Goal: Check status: Check status

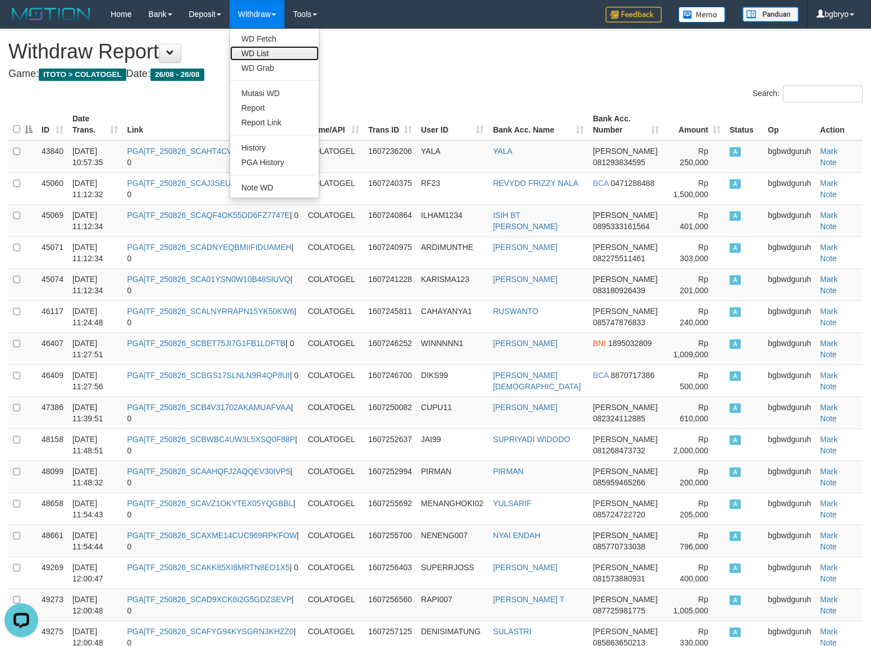
click at [275, 52] on link "WD List" at bounding box center [274, 53] width 89 height 15
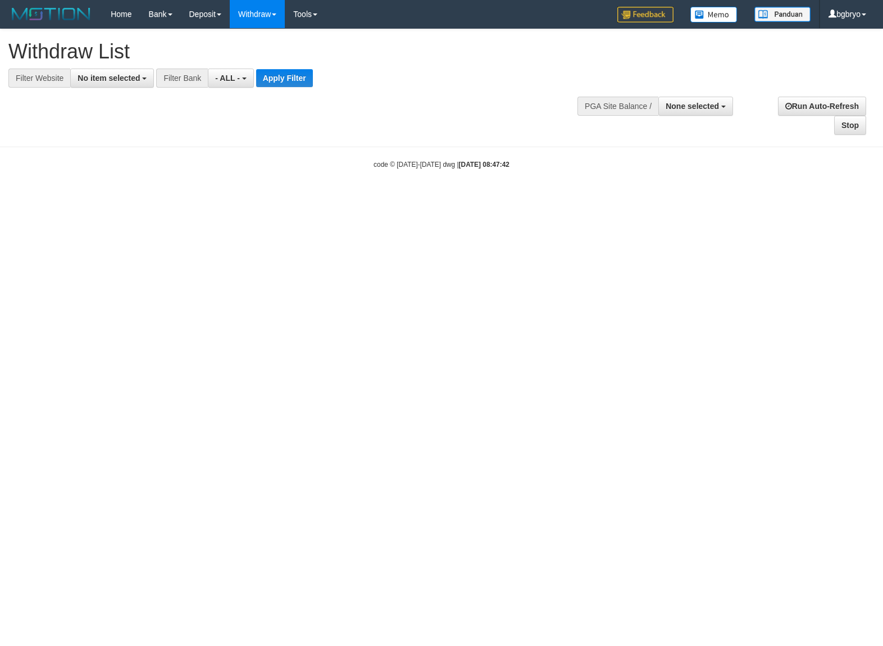
select select
click at [107, 79] on span "No item selected" at bounding box center [108, 78] width 62 height 9
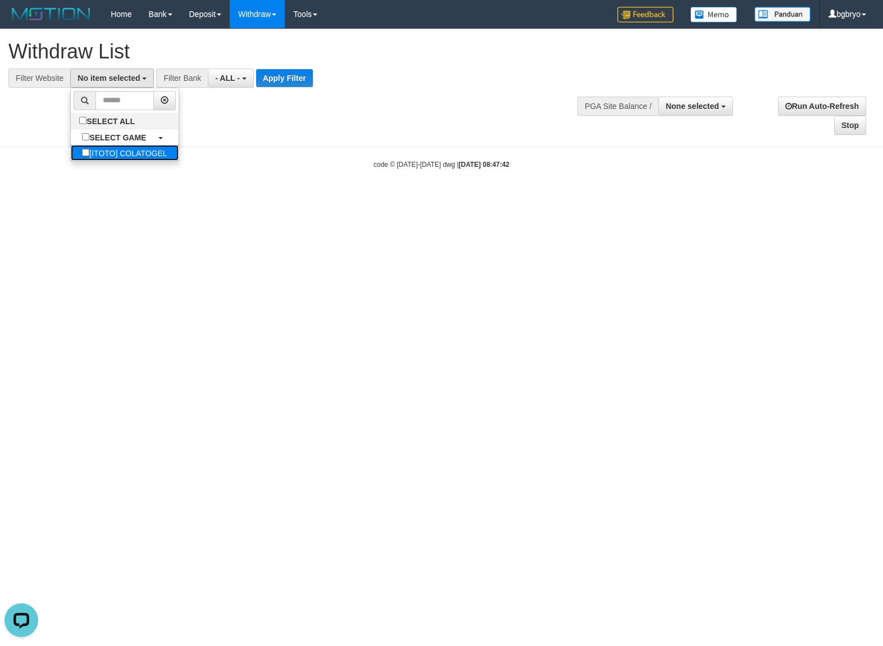
click at [107, 156] on label "[ITOTO] COLATOGEL" at bounding box center [124, 153] width 107 height 16
select select "****"
click at [296, 75] on button "Apply Filter" at bounding box center [301, 78] width 57 height 18
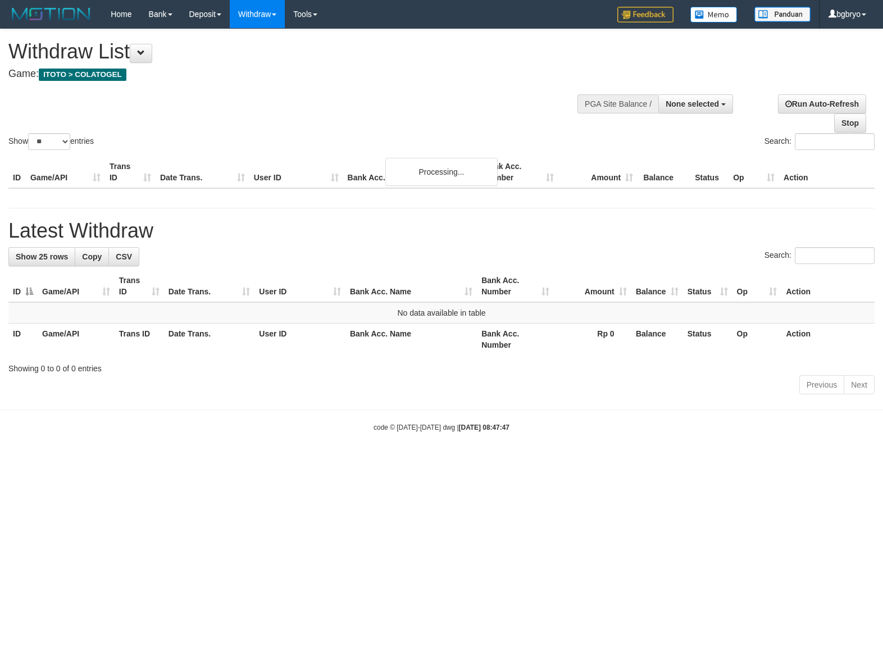
select select
select select "**"
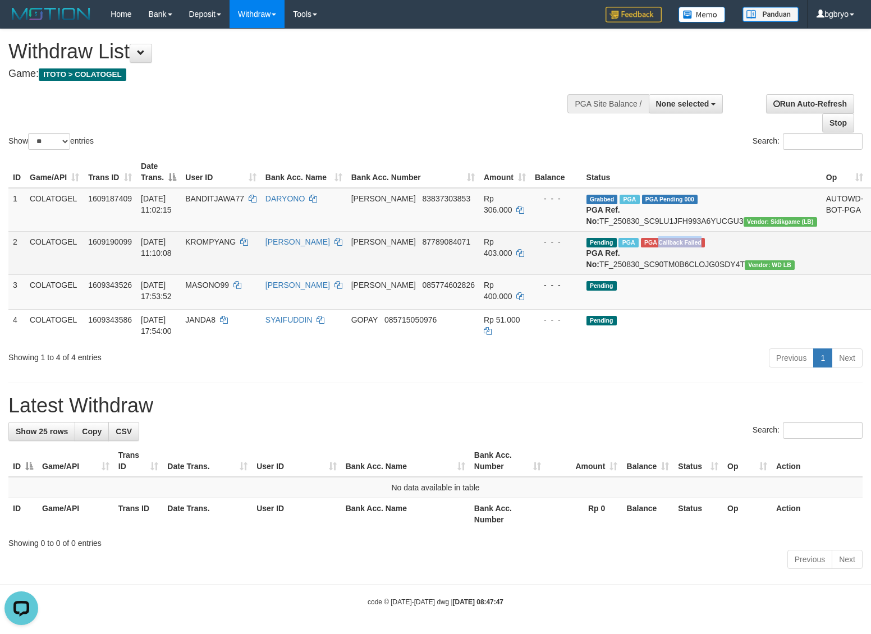
drag, startPoint x: 668, startPoint y: 257, endPoint x: 607, endPoint y: 258, distance: 60.6
click at [607, 258] on td "Pending PGA PGA Callback Failed {"signature":"a556f2a991ea542c7c3816a0c1d6b1f75…" at bounding box center [702, 252] width 240 height 43
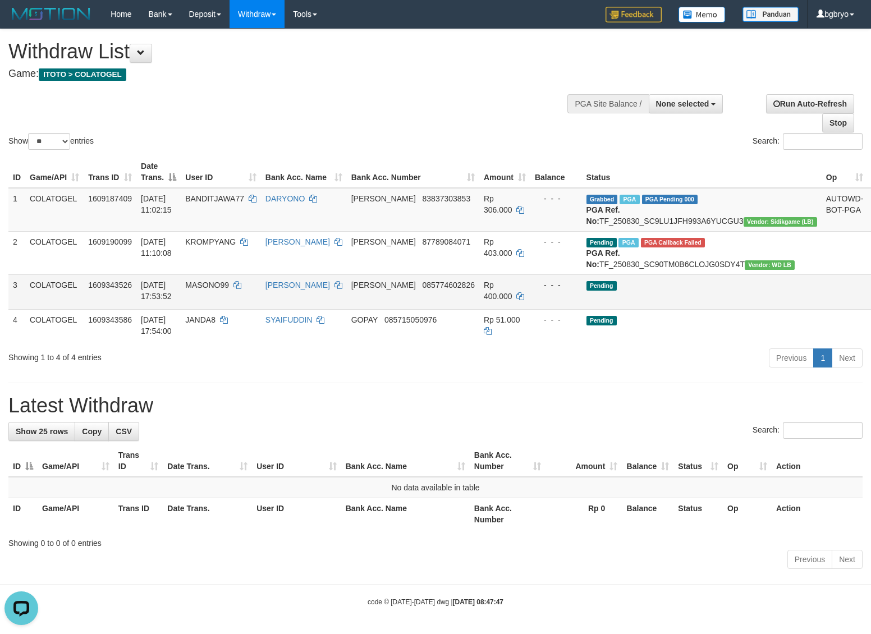
click at [649, 305] on td "Pending" at bounding box center [702, 292] width 240 height 35
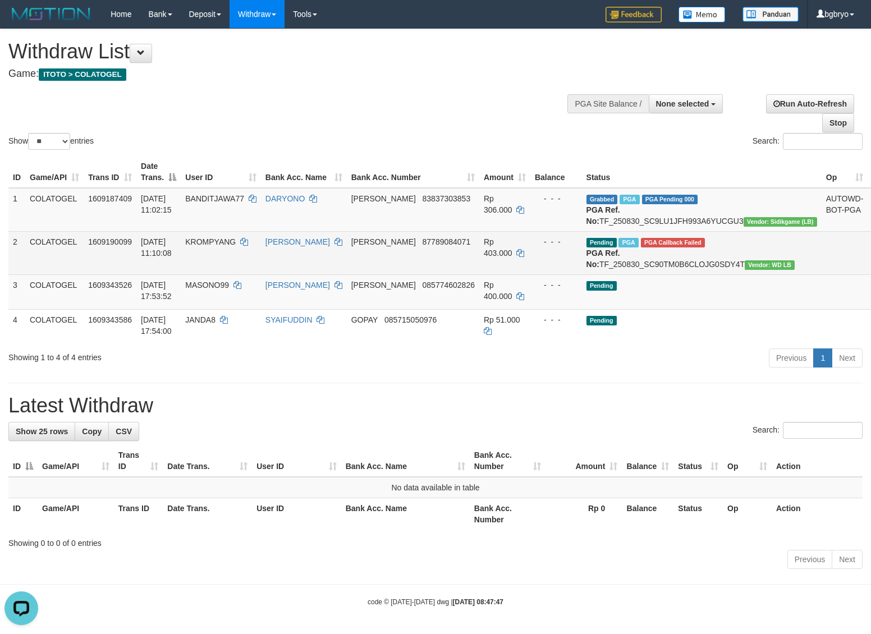
click at [670, 275] on td "Pending PGA PGA Callback Failed {"signature":"a556f2a991ea542c7c3816a0c1d6b1f75…" at bounding box center [702, 252] width 240 height 43
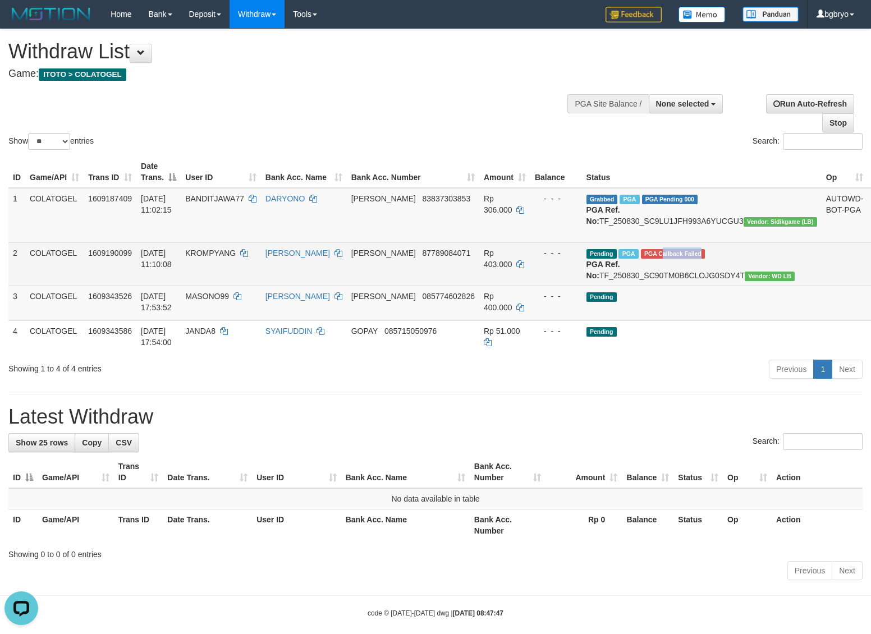
drag, startPoint x: 610, startPoint y: 256, endPoint x: 652, endPoint y: 258, distance: 42.2
click at [652, 257] on span "PGA Callback Failed" at bounding box center [673, 254] width 64 height 10
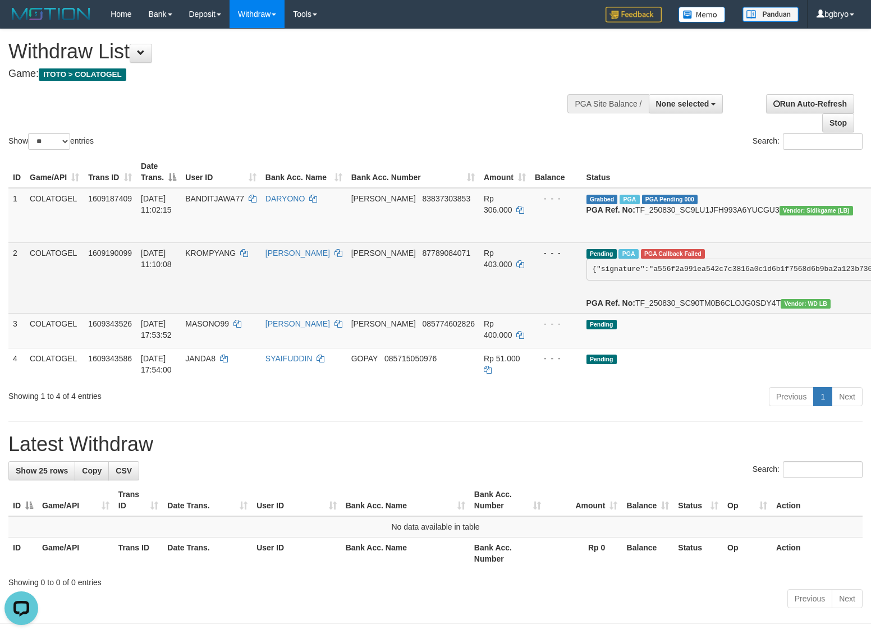
click at [531, 281] on td "- - -" at bounding box center [557, 278] width 52 height 71
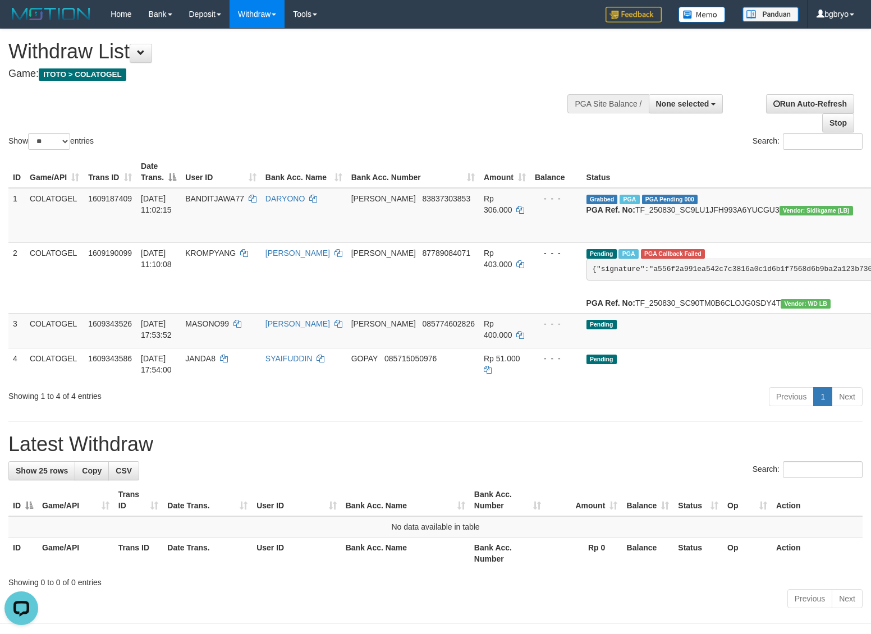
click at [522, 79] on h4 "Game: ITOTO > COLATOGEL" at bounding box center [288, 73] width 561 height 11
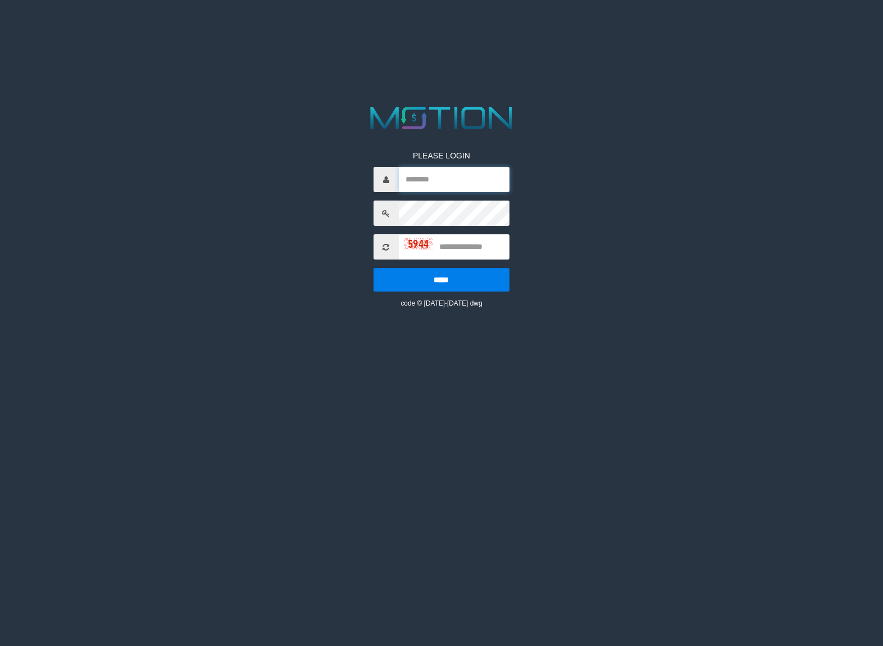
type input "******"
click at [466, 183] on input "******" at bounding box center [454, 179] width 111 height 25
drag, startPoint x: 474, startPoint y: 256, endPoint x: 478, endPoint y: 252, distance: 6.4
click at [474, 256] on input "text" at bounding box center [454, 246] width 111 height 25
type input "****"
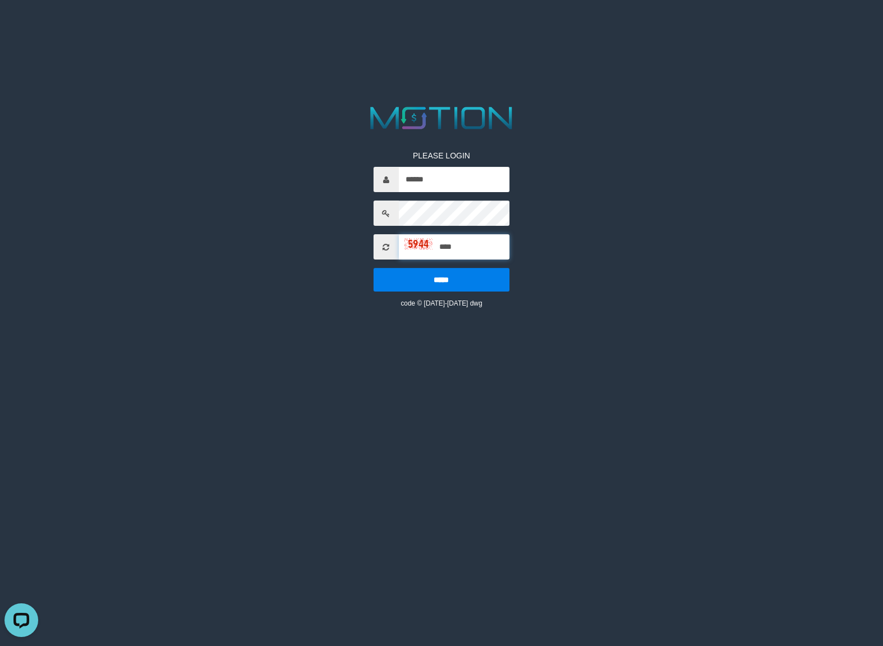
click at [373, 268] on input "*****" at bounding box center [441, 280] width 136 height 24
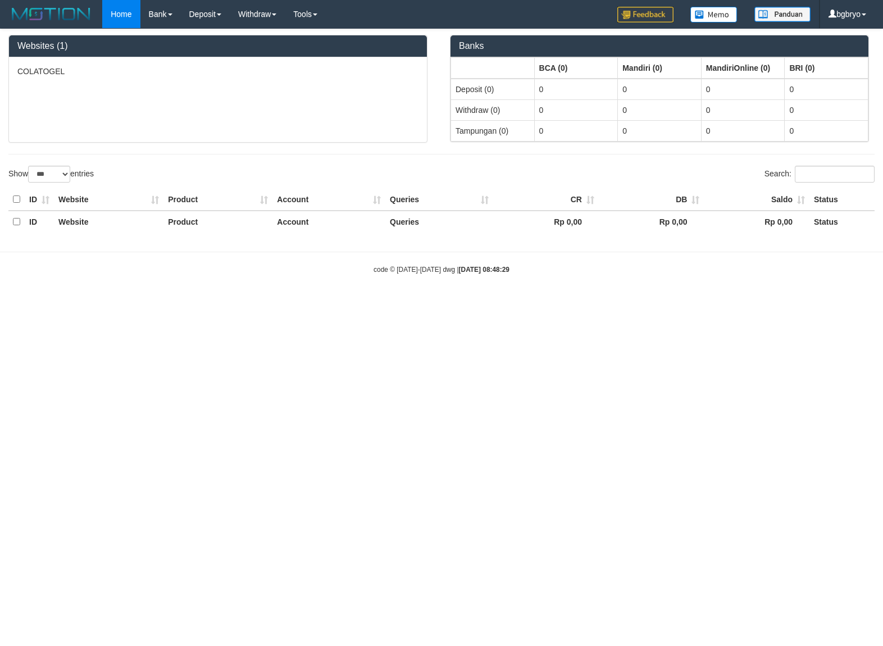
select select "***"
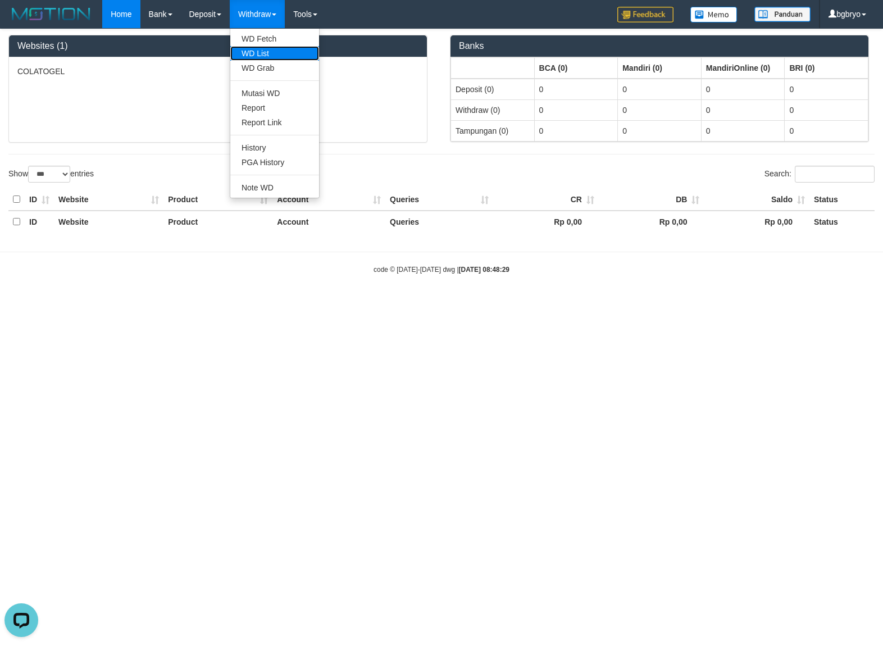
click at [257, 52] on link "WD List" at bounding box center [274, 53] width 89 height 15
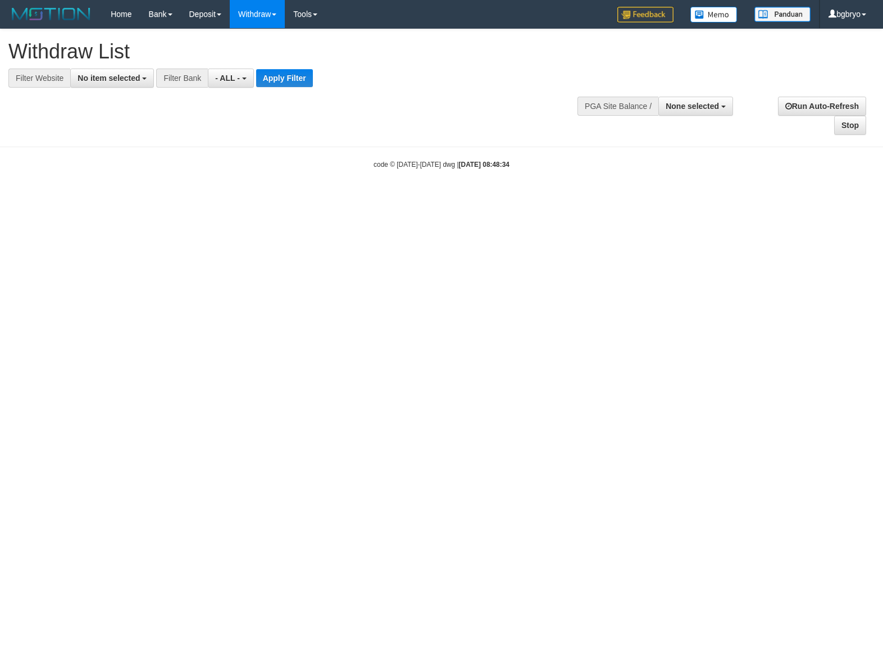
select select
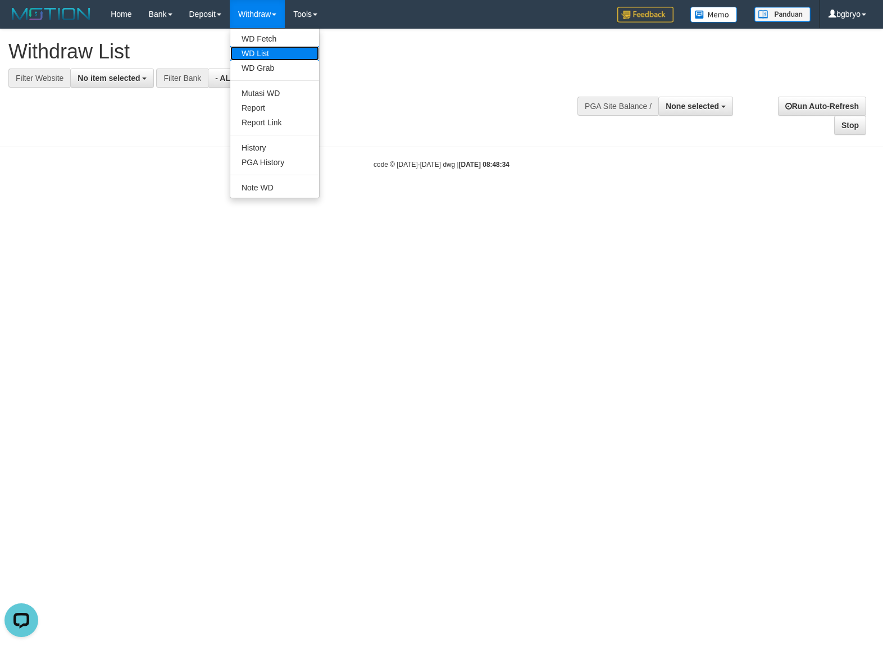
click at [273, 54] on link "WD List" at bounding box center [274, 53] width 89 height 15
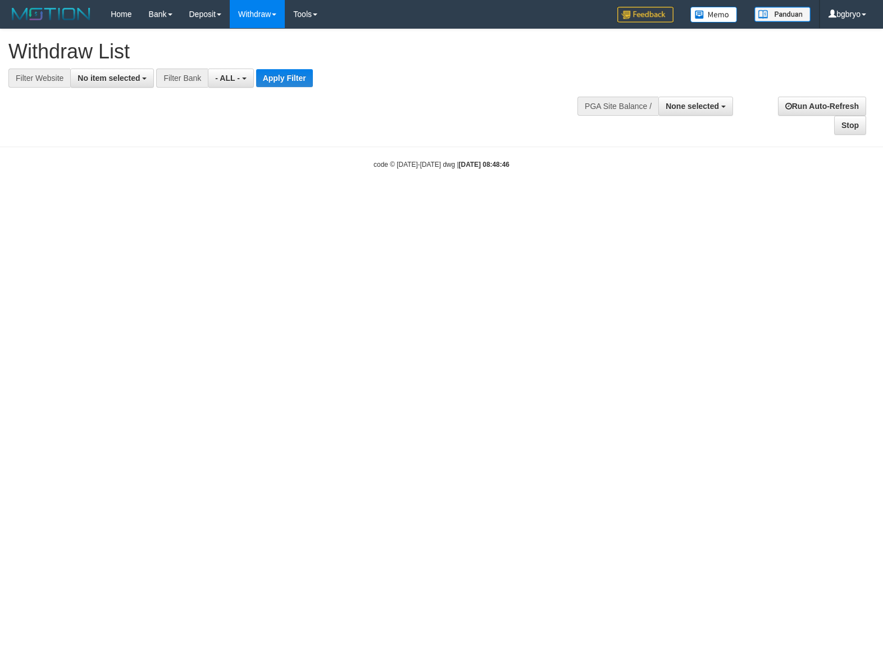
select select
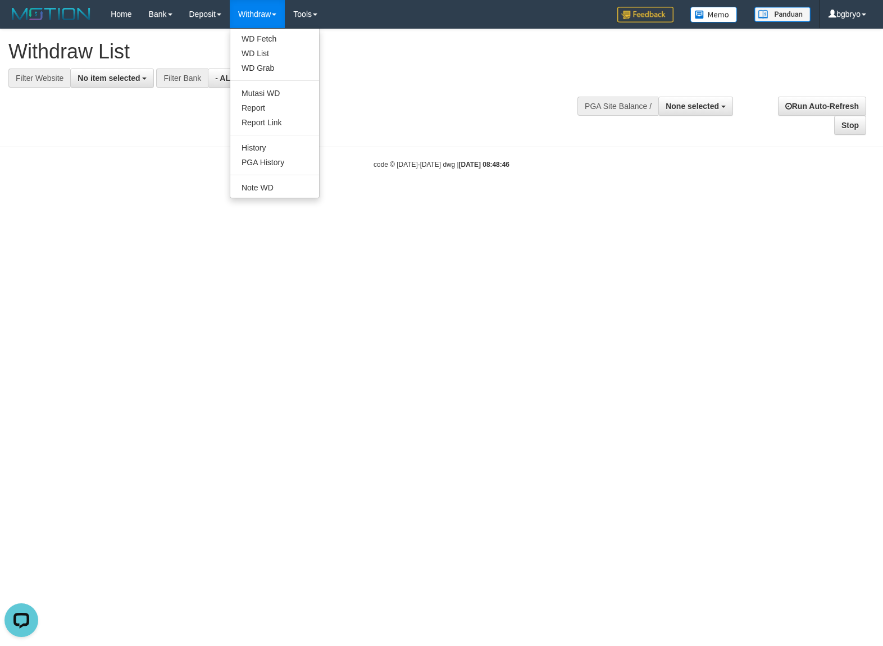
click at [279, 18] on link "Withdraw" at bounding box center [257, 14] width 55 height 28
click at [278, 18] on link "Withdraw" at bounding box center [257, 14] width 55 height 28
click at [269, 54] on link "WD List" at bounding box center [274, 53] width 89 height 15
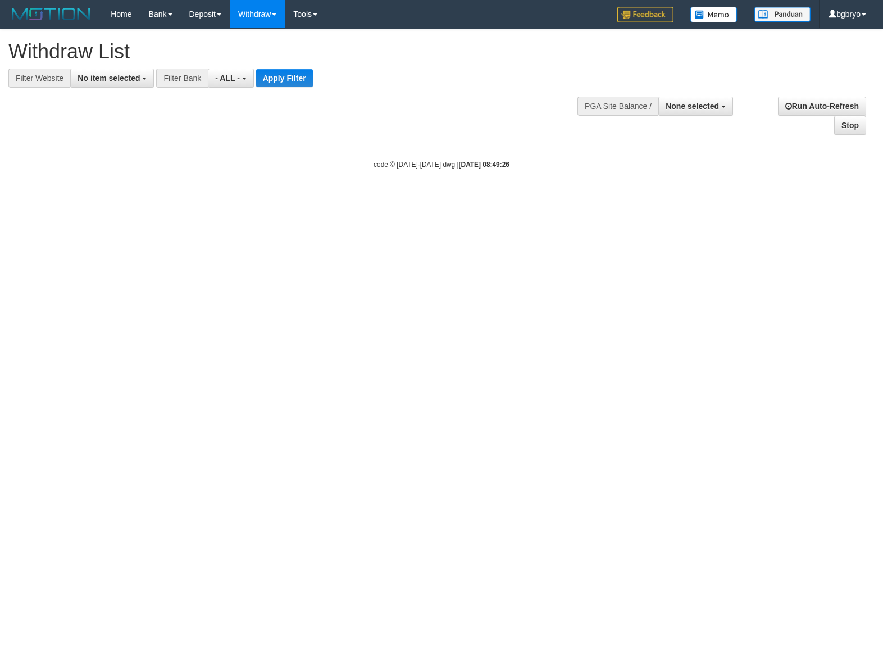
select select
click at [131, 82] on span "No item selected" at bounding box center [108, 78] width 62 height 9
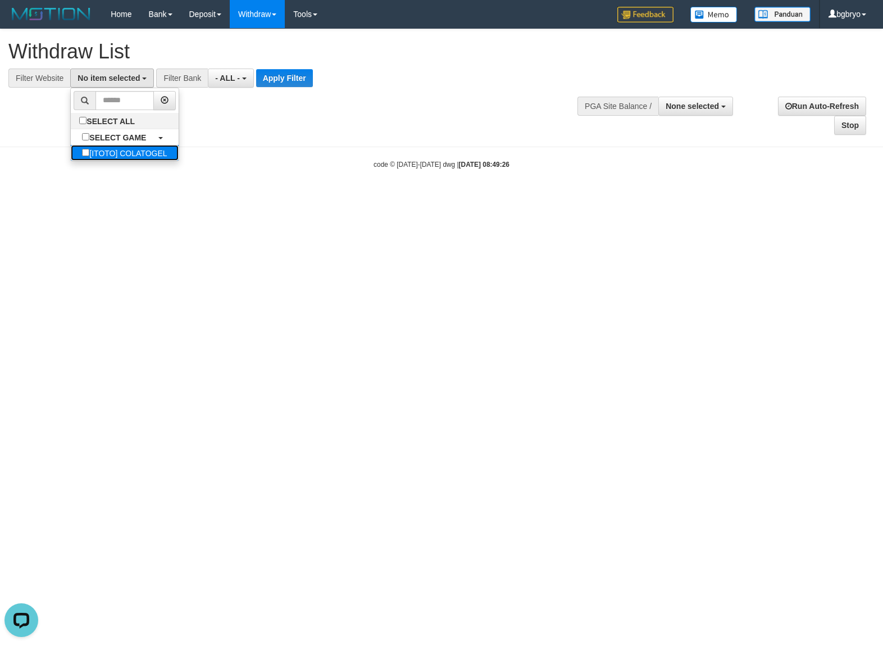
click at [126, 150] on label "[ITOTO] COLATOGEL" at bounding box center [124, 153] width 107 height 16
select select "****"
click at [298, 81] on button "Apply Filter" at bounding box center [301, 78] width 57 height 18
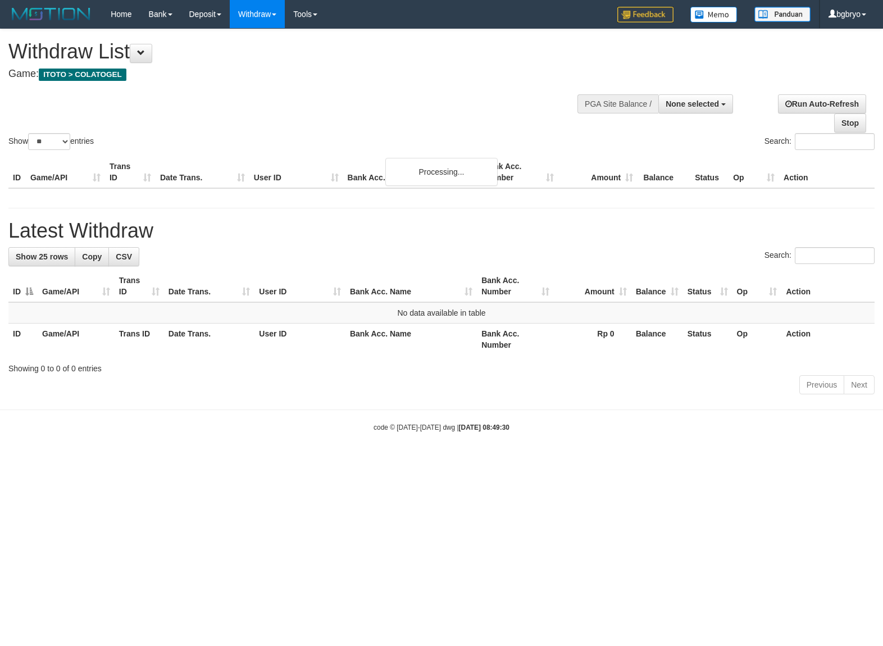
select select
select select "**"
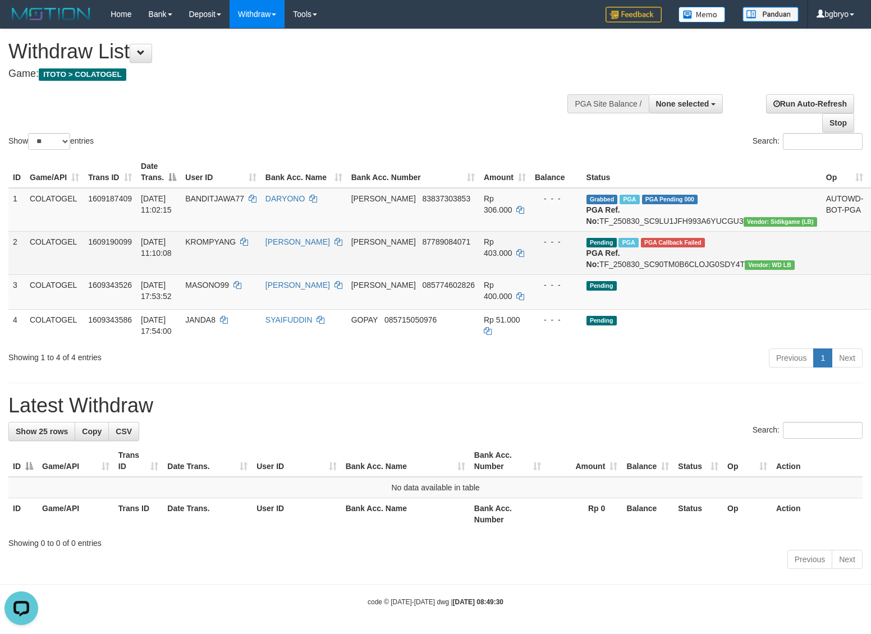
click at [641, 248] on span "PGA Callback Failed" at bounding box center [673, 243] width 64 height 10
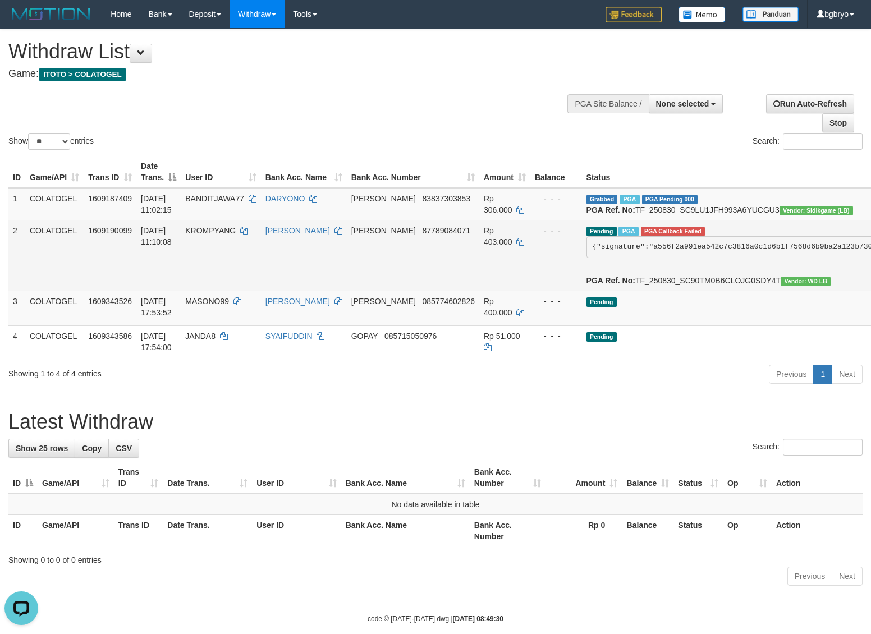
click at [641, 232] on span "PGA Callback Failed" at bounding box center [673, 232] width 64 height 10
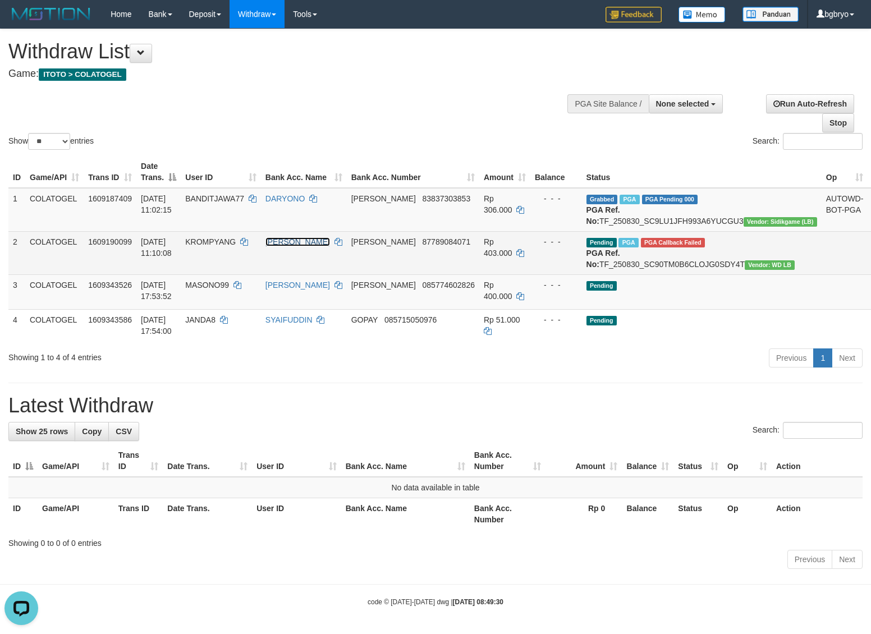
click at [278, 246] on link "SLAMET HARYADI" at bounding box center [298, 241] width 65 height 9
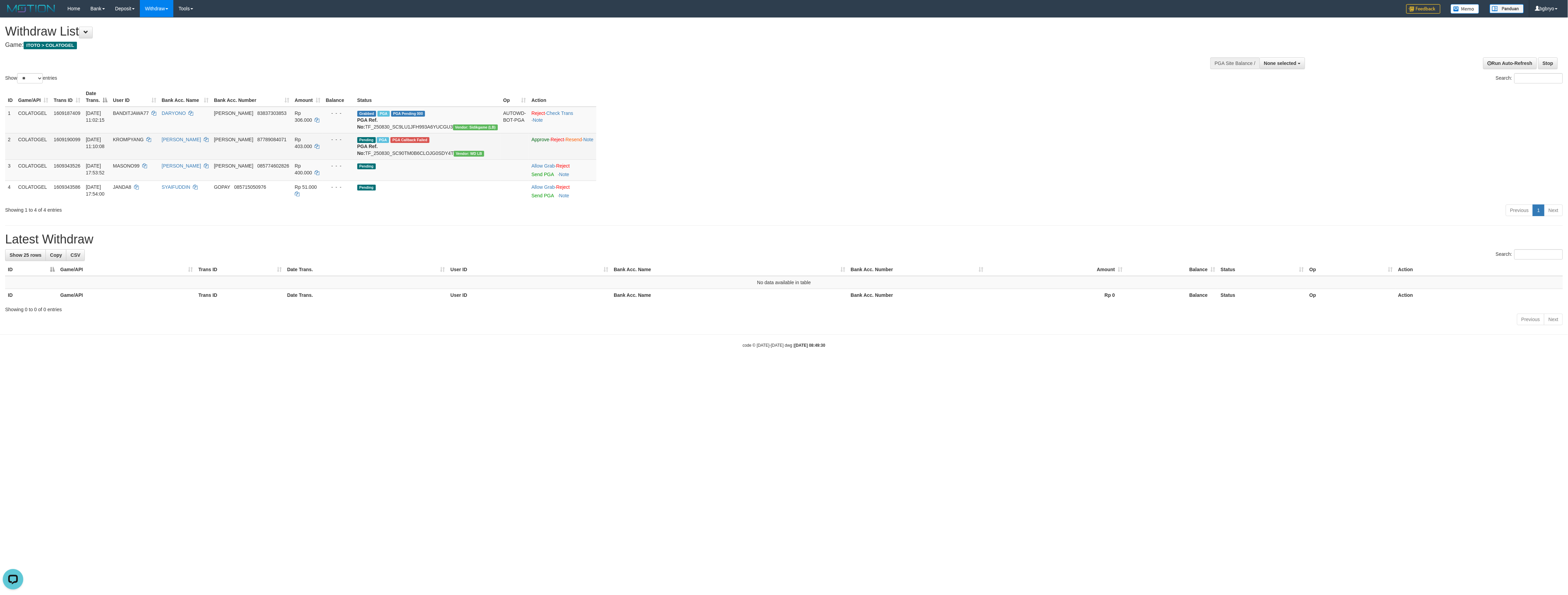
click at [454, 157] on span "Vendor: WD LB" at bounding box center [469, 154] width 30 height 6
click at [357, 143] on span "Pending" at bounding box center [367, 140] width 18 height 6
drag, startPoint x: 337, startPoint y: 146, endPoint x: 346, endPoint y: 147, distance: 9.1
click at [357, 143] on span "Pending" at bounding box center [367, 140] width 18 height 6
click at [377, 143] on span "PGA" at bounding box center [383, 140] width 12 height 6
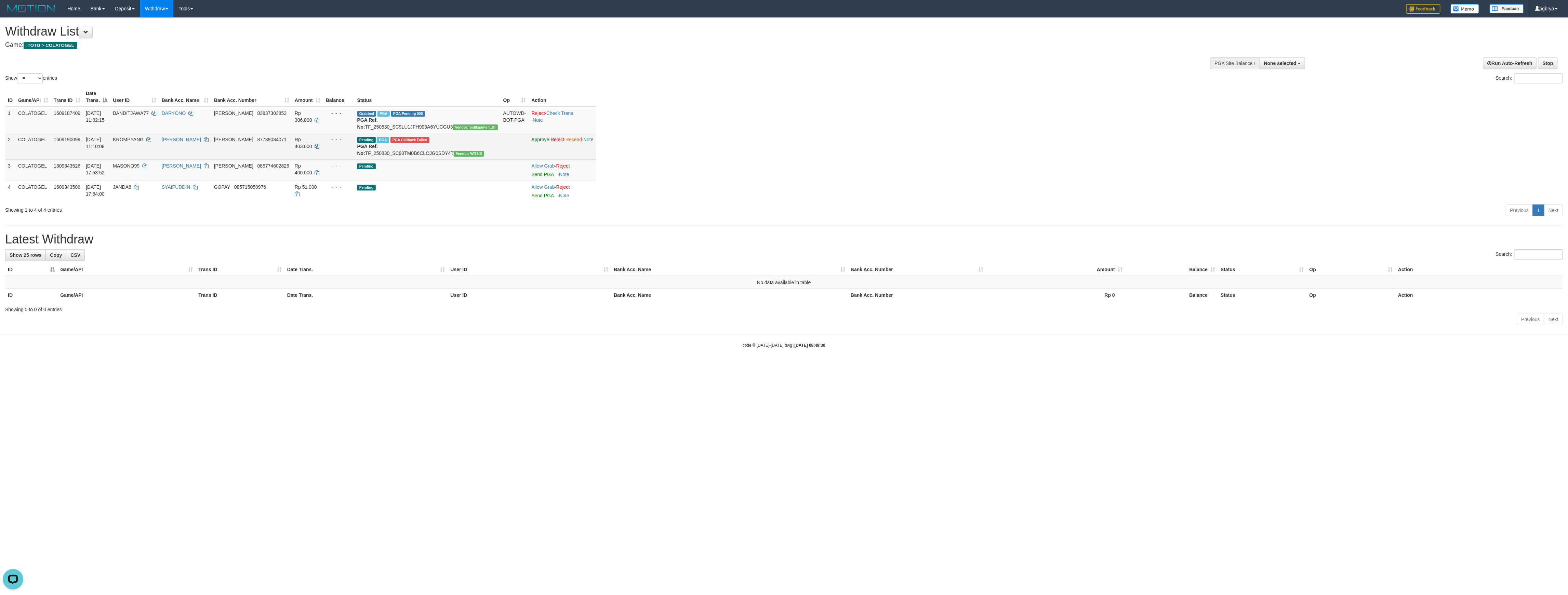
click at [356, 157] on td "Pending PGA PGA Callback Failed {"signature":"a556f2a991ea542c7c3816a0c1d6b1f75…" at bounding box center [427, 146] width 146 height 26
click at [357, 153] on b "PGA Ref. No:" at bounding box center [368, 150] width 21 height 12
click at [295, 149] on span "Rp 403.000" at bounding box center [303, 143] width 18 height 12
click at [258, 143] on span "87789084071" at bounding box center [272, 139] width 29 height 5
drag, startPoint x: 211, startPoint y: 145, endPoint x: 218, endPoint y: 147, distance: 7.3
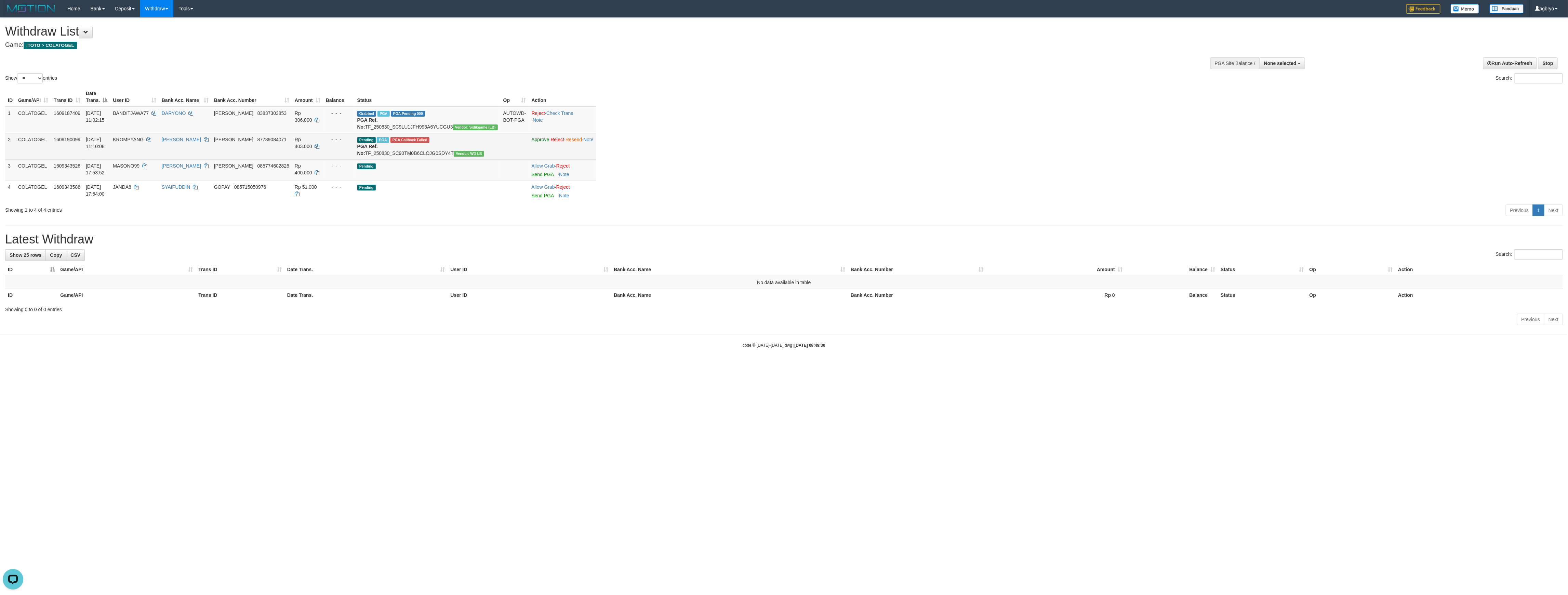
click at [214, 143] on span "DANA" at bounding box center [233, 139] width 40 height 5
click at [124, 143] on span "KROMPYANG" at bounding box center [128, 139] width 31 height 5
drag, startPoint x: 89, startPoint y: 146, endPoint x: 63, endPoint y: 147, distance: 26.0
click at [88, 146] on span "30/08/2025 11:10:08" at bounding box center [95, 143] width 19 height 12
drag, startPoint x: 55, startPoint y: 147, endPoint x: 30, endPoint y: 146, distance: 25.0
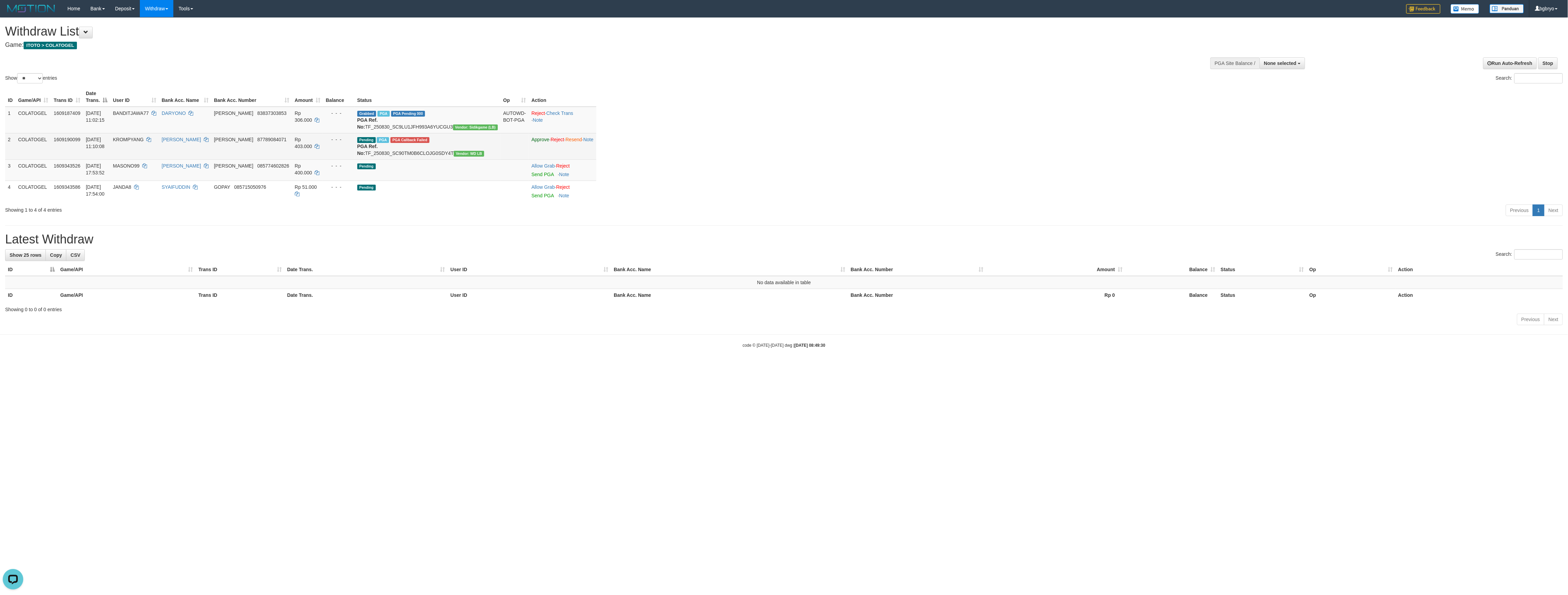
click at [54, 143] on span "1609190099" at bounding box center [67, 139] width 27 height 5
click at [26, 146] on td "COLATOGEL" at bounding box center [33, 146] width 35 height 26
